Goal: Information Seeking & Learning: Find specific page/section

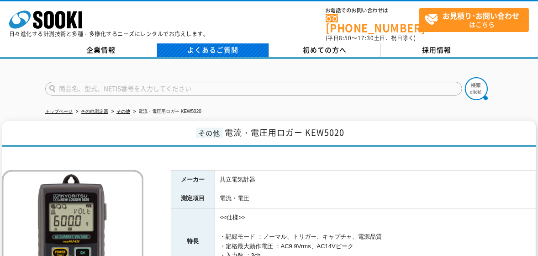
click at [239, 44] on link "よくあるご質問" at bounding box center [213, 50] width 112 height 14
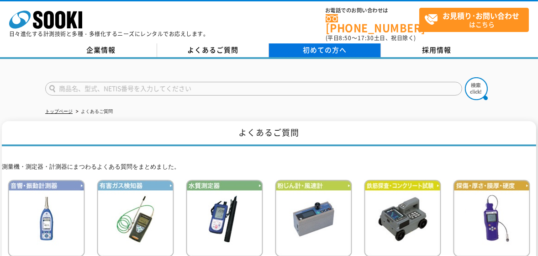
click at [332, 45] on span "初めての方へ" at bounding box center [325, 50] width 44 height 10
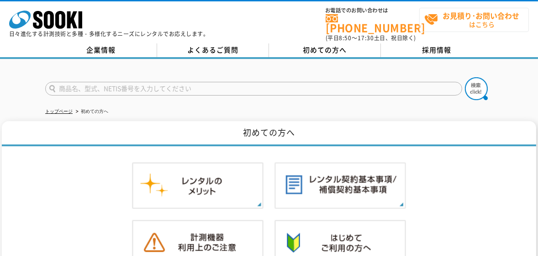
click at [435, 14] on span "お見積り･お問い合わせ はこちら" at bounding box center [476, 19] width 104 height 23
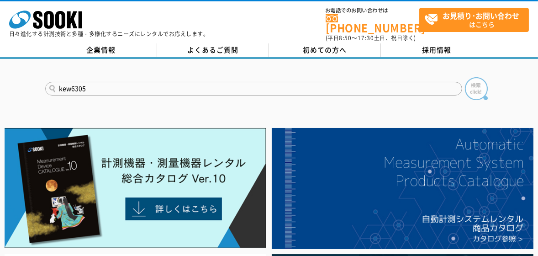
click at [473, 81] on img at bounding box center [476, 88] width 23 height 23
click at [98, 82] on input "kew6305" at bounding box center [253, 89] width 417 height 14
type input "kew"
click at [482, 82] on img at bounding box center [476, 88] width 23 height 23
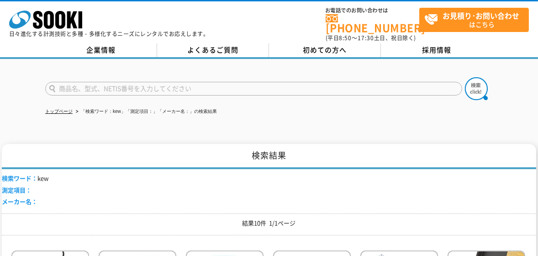
click at [195, 82] on input "text" at bounding box center [253, 89] width 417 height 14
type input "商品名、型式、NETIS番号を入力してください"
click at [112, 84] on input "text" at bounding box center [253, 89] width 417 height 14
type input "ｐ"
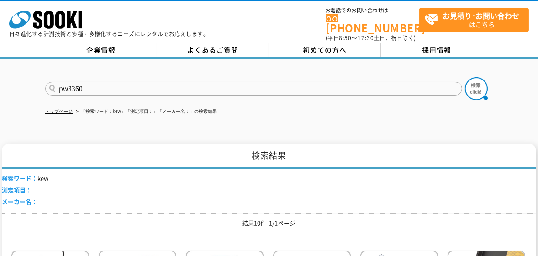
type input "pw3360"
click at [465, 77] on button at bounding box center [476, 88] width 23 height 23
